Goal: Find specific page/section: Find specific page/section

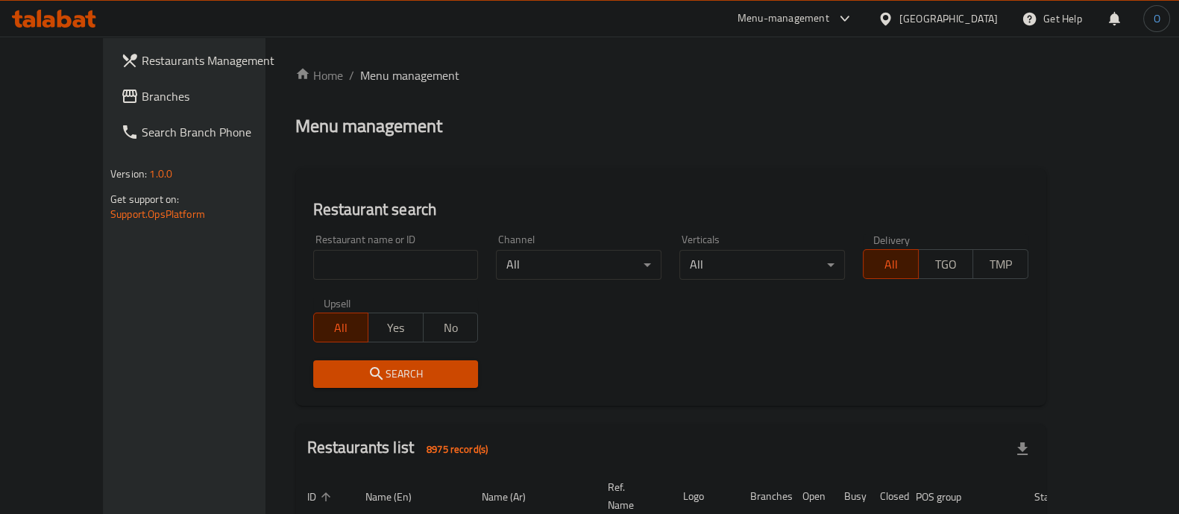
click at [345, 270] on input "search" at bounding box center [396, 265] width 166 height 30
paste input "New Family Hypermarket"
type input "New Family Hypermarket"
paste input "New Family Hypermarket"
type input "New Family Hypermarket"
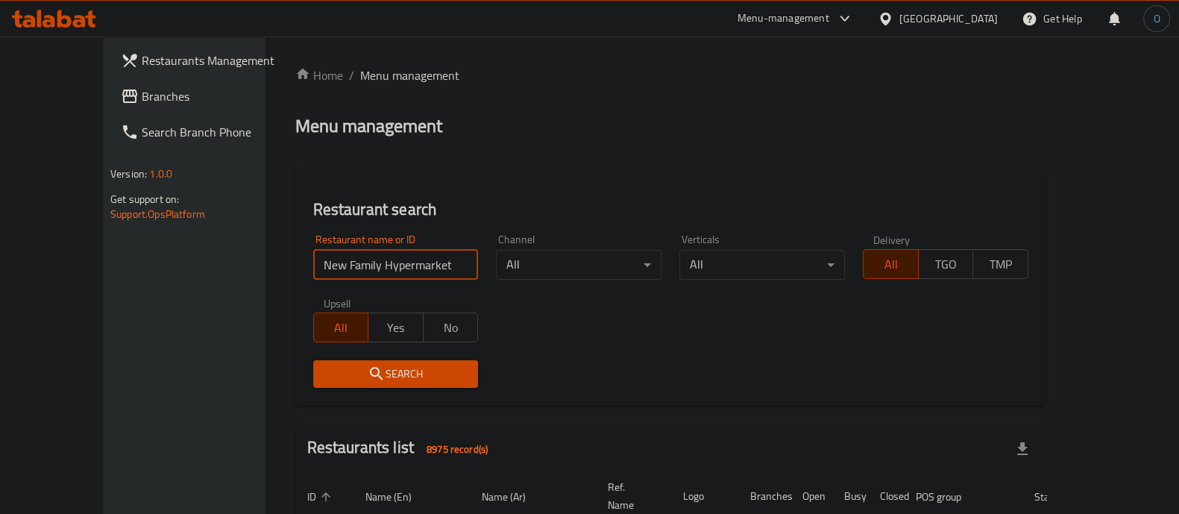
click button "Search" at bounding box center [396, 374] width 166 height 28
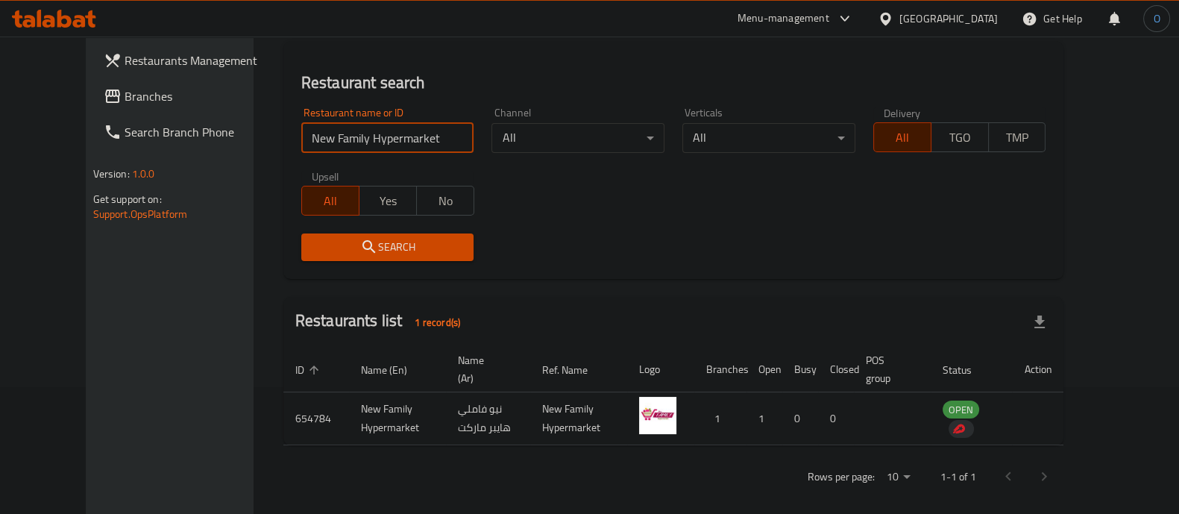
scroll to position [139, 0]
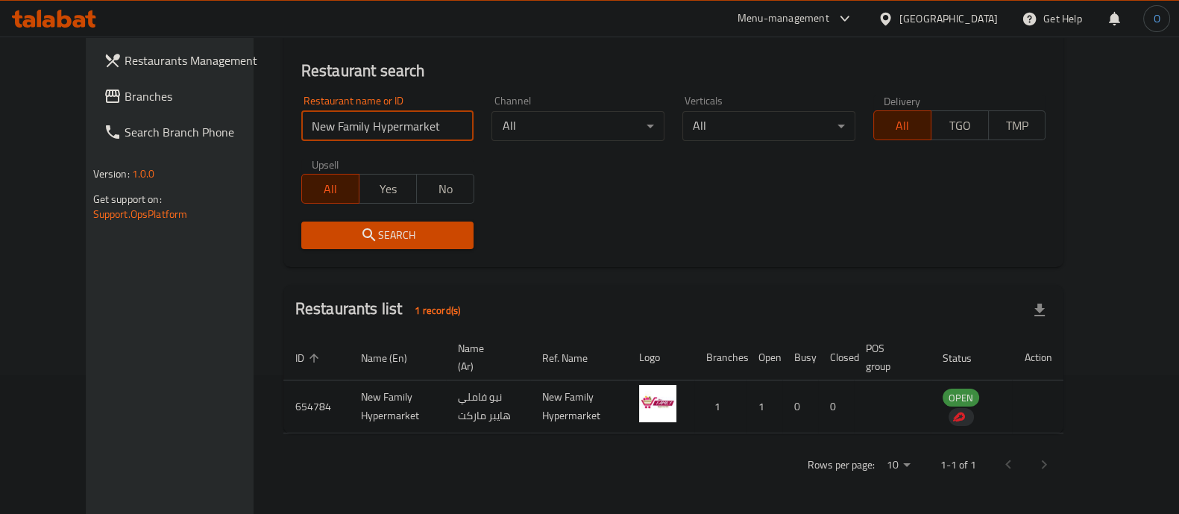
click at [349, 404] on td "New Family Hypermarket" at bounding box center [397, 406] width 97 height 53
click at [1062, 462] on div at bounding box center [1027, 465] width 72 height 36
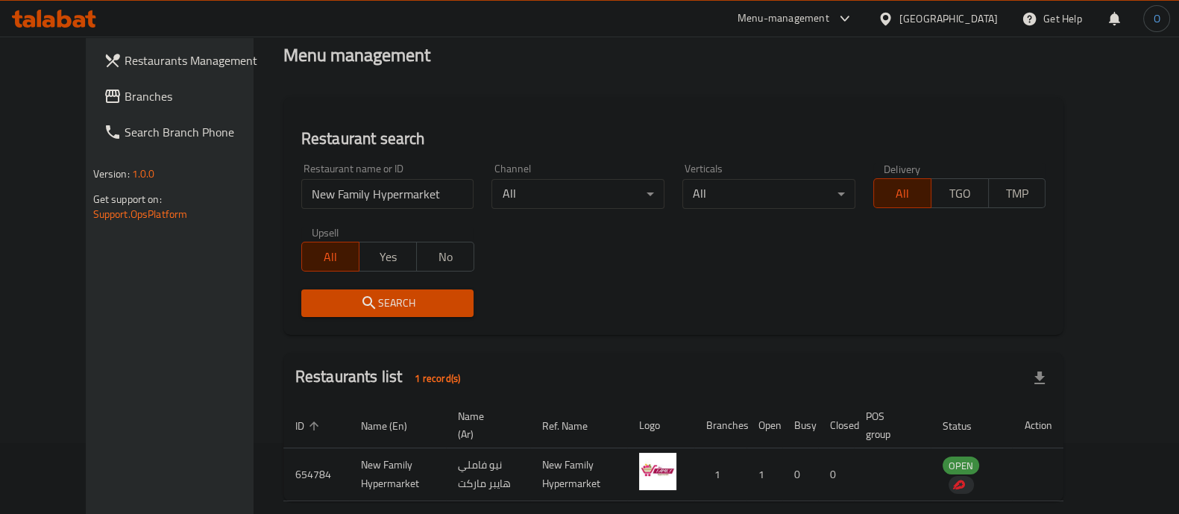
scroll to position [0, 0]
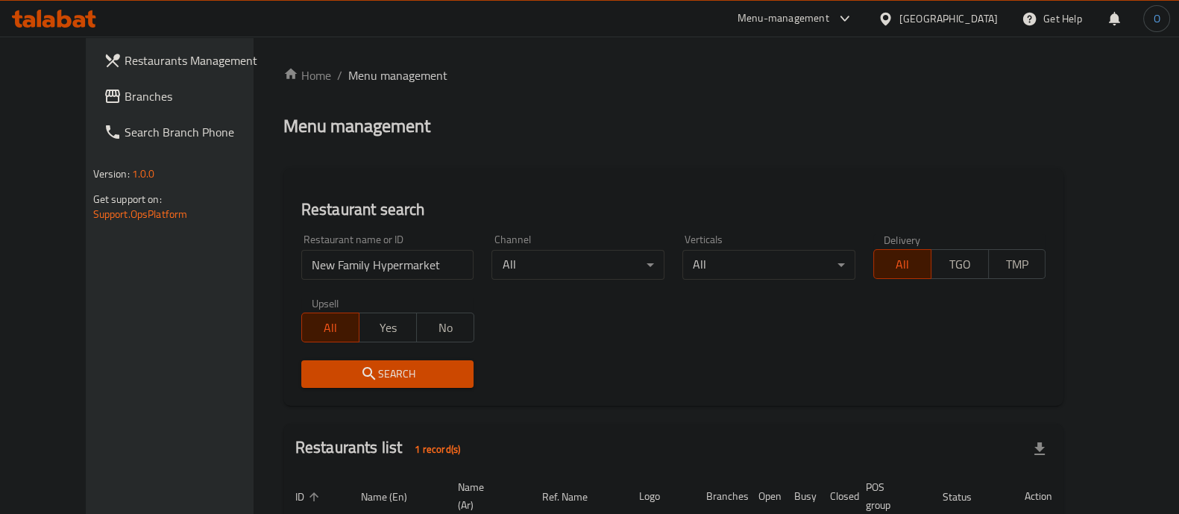
click at [829, 23] on div "Menu-management" at bounding box center [784, 19] width 92 height 18
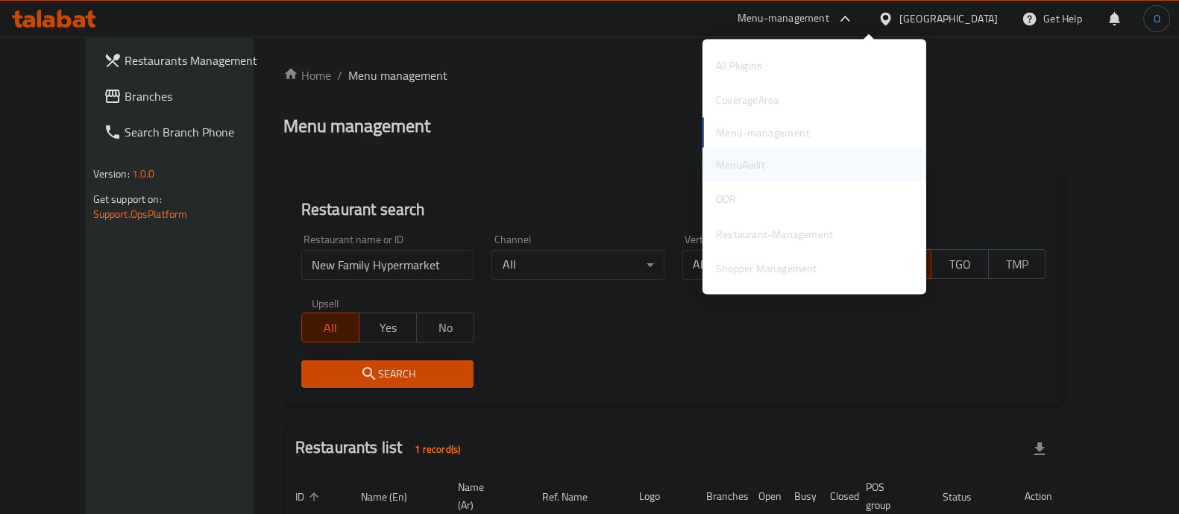
click at [828, 158] on div "MenuAudit" at bounding box center [815, 164] width 224 height 34
